Goal: Find specific page/section: Locate a particular part of the current website

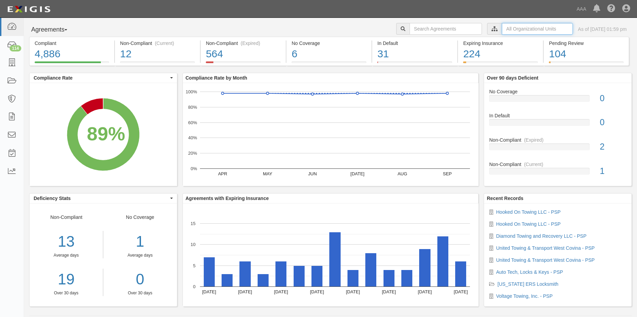
click at [511, 29] on input "text" at bounding box center [537, 29] width 71 height 12
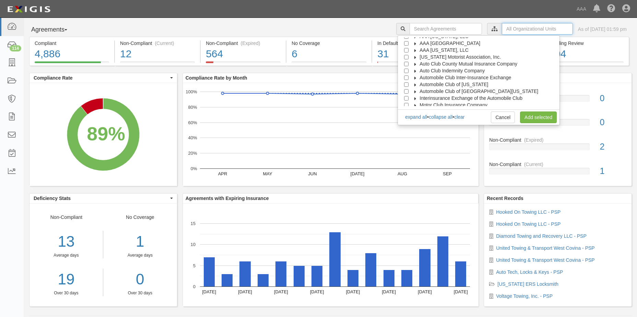
scroll to position [27, 0]
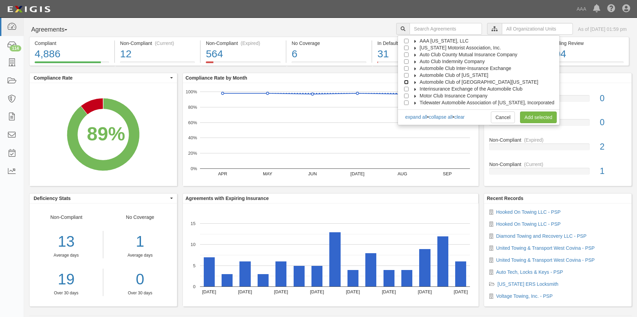
click at [409, 82] on input "Automobile Club of [GEOGRAPHIC_DATA][US_STATE]" at bounding box center [406, 82] width 4 height 4
checkbox input "true"
click at [538, 117] on link "Add selected" at bounding box center [538, 117] width 37 height 12
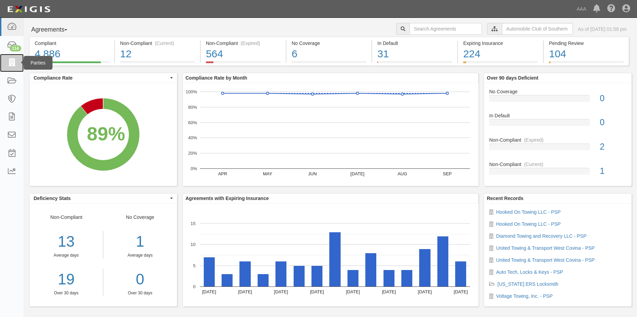
click at [14, 62] on icon at bounding box center [12, 63] width 10 height 8
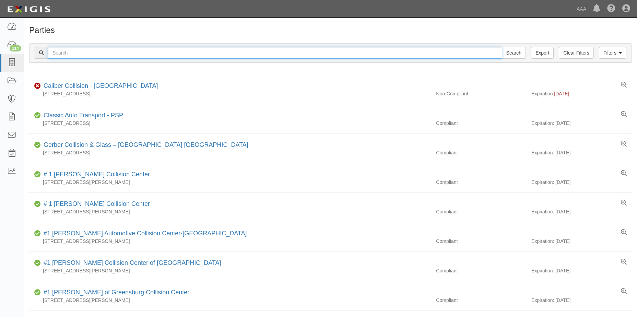
click at [100, 52] on input "text" at bounding box center [275, 53] width 454 height 12
type input "United towing & Transport"
click at [510, 52] on input "Search" at bounding box center [514, 53] width 24 height 12
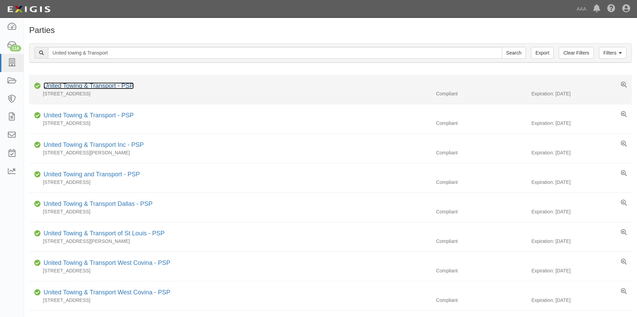
click at [87, 86] on link "United Towing & Transport - PSP" at bounding box center [89, 85] width 90 height 7
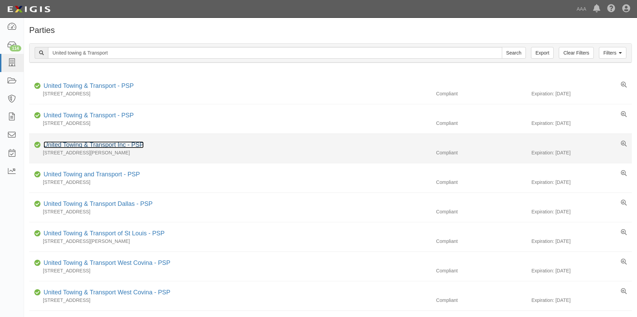
click at [78, 146] on link "United Towing & Transport Inc - PSP" at bounding box center [94, 144] width 100 height 7
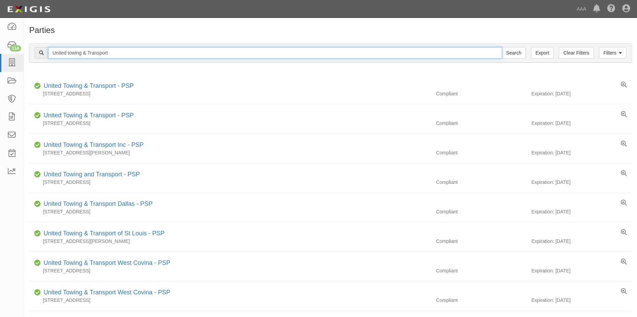
click at [111, 51] on input "United towing & Transport" at bounding box center [275, 53] width 454 height 12
type input "United towing & Transport Inc."
click at [514, 56] on input "Search" at bounding box center [514, 53] width 24 height 12
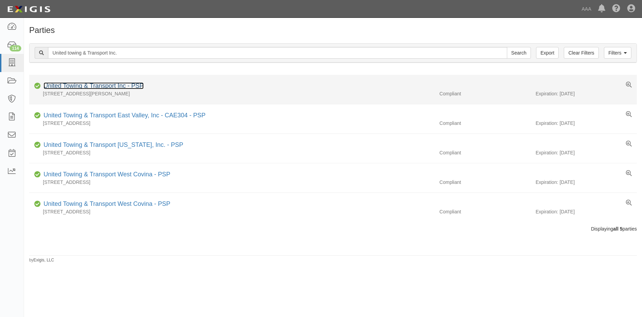
click at [88, 86] on link "United Towing & Transport Inc - PSP" at bounding box center [94, 85] width 100 height 7
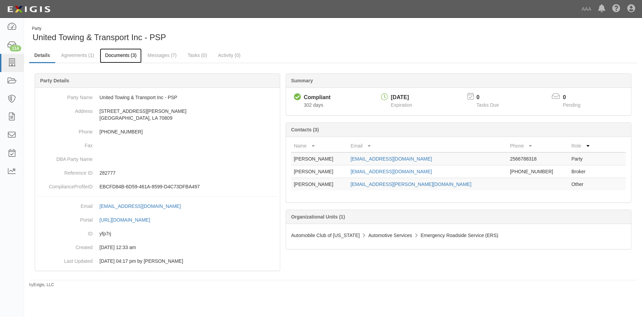
click at [125, 57] on link "Documents (3)" at bounding box center [121, 55] width 42 height 15
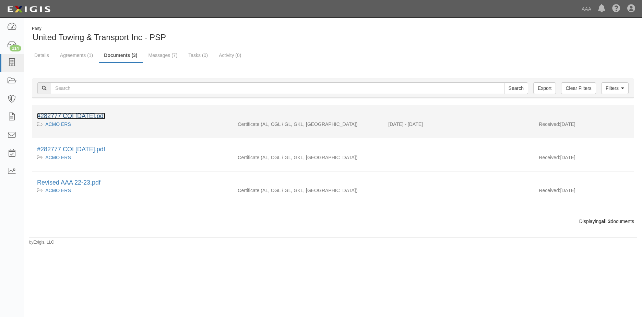
click at [90, 116] on link "#282777 COI 11.24.25.pdf" at bounding box center [71, 116] width 68 height 7
